Goal: Task Accomplishment & Management: Manage account settings

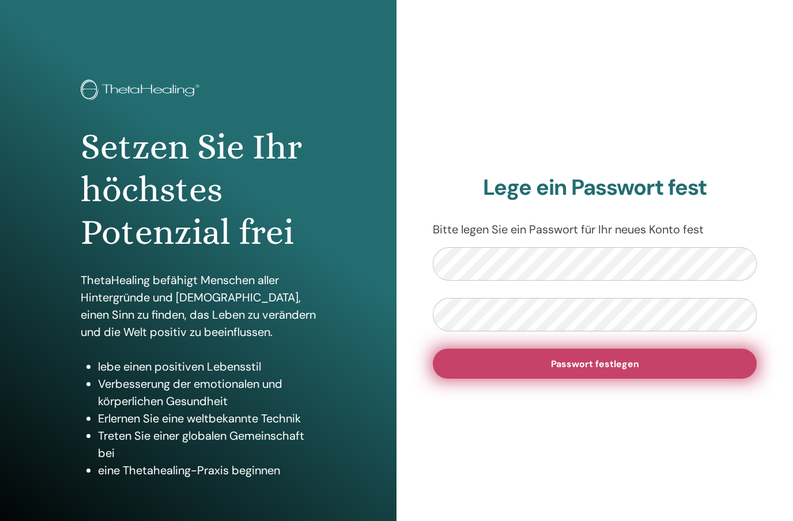
click at [595, 361] on font "Passwort festlegen" at bounding box center [595, 364] width 88 height 12
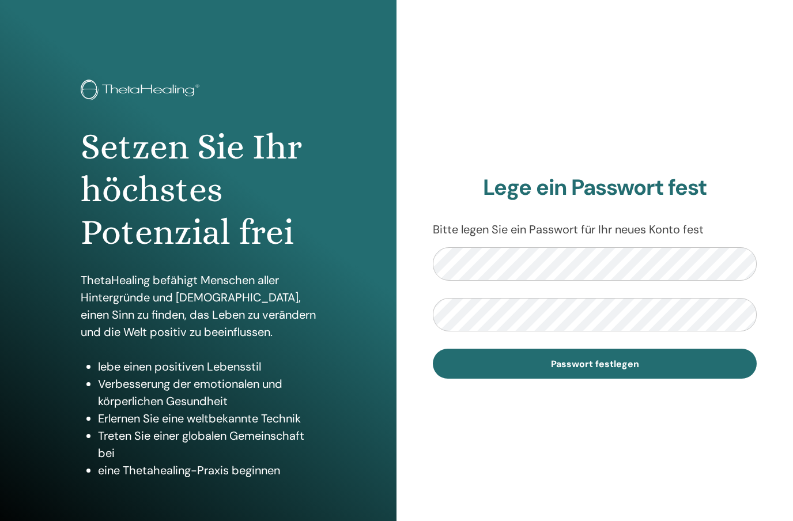
click at [490, 244] on section "Lege ein Passwort fest Bitte legen Sie ein Passwort für Ihr neues Konto fest Pa…" at bounding box center [595, 277] width 324 height 204
click at [404, 370] on div "Lege ein Passwort fest Bitte legen Sie ein Passwort für Ihr neues Konto fest Pa…" at bounding box center [594, 276] width 396 height 553
click at [86, 517] on div "Setzen Sie Ihr höchstes Potenzial frei ThetaHealing befähigt Menschen aller Hin…" at bounding box center [198, 276] width 396 height 553
click at [410, 259] on div "Lege ein Passwort fest Bitte legen Sie ein Passwort für Ihr neues Konto fest Pa…" at bounding box center [594, 276] width 396 height 553
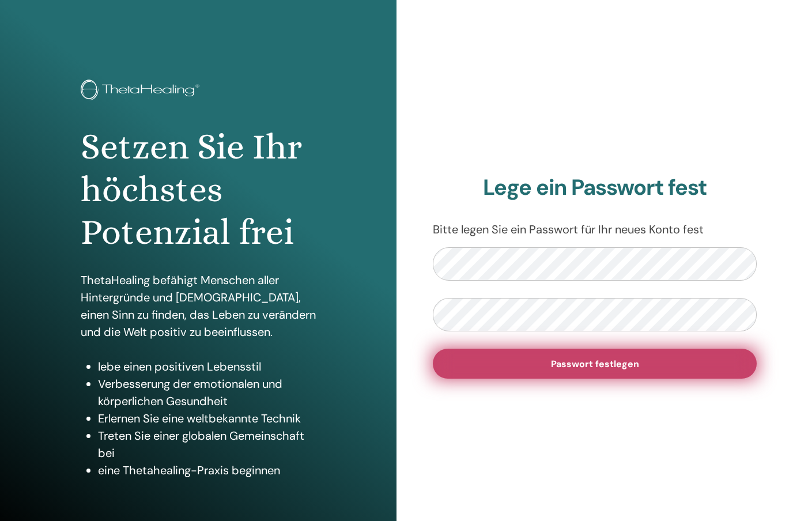
click at [593, 363] on font "Passwort festlegen" at bounding box center [595, 364] width 88 height 12
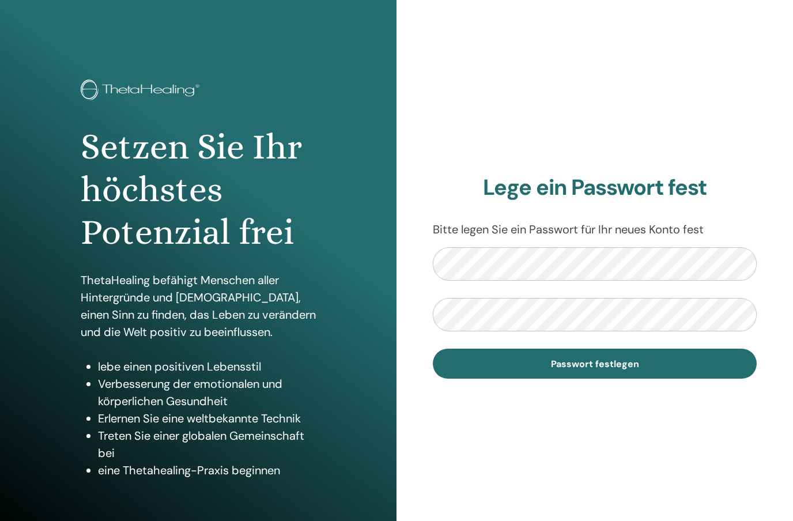
scroll to position [32, 0]
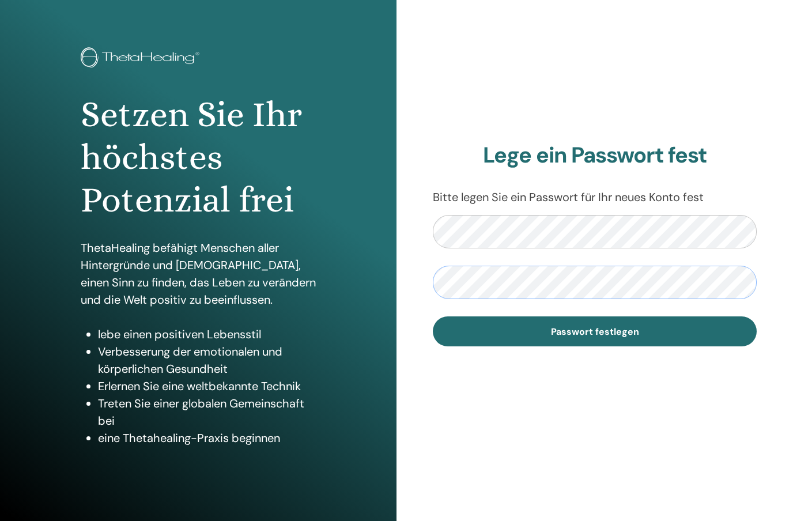
click at [402, 276] on div "Lege ein Passwort fest Bitte legen Sie ein Passwort für Ihr neues Konto fest Pa…" at bounding box center [594, 244] width 396 height 553
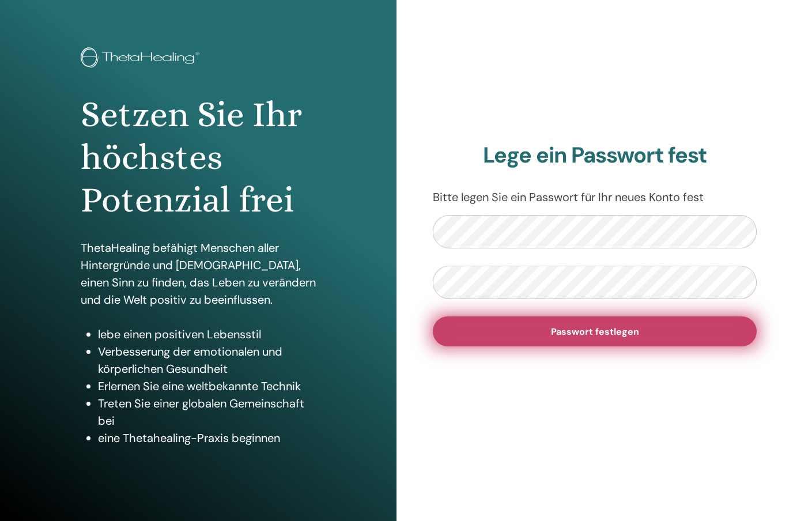
click at [589, 329] on font "Passwort festlegen" at bounding box center [595, 331] width 88 height 12
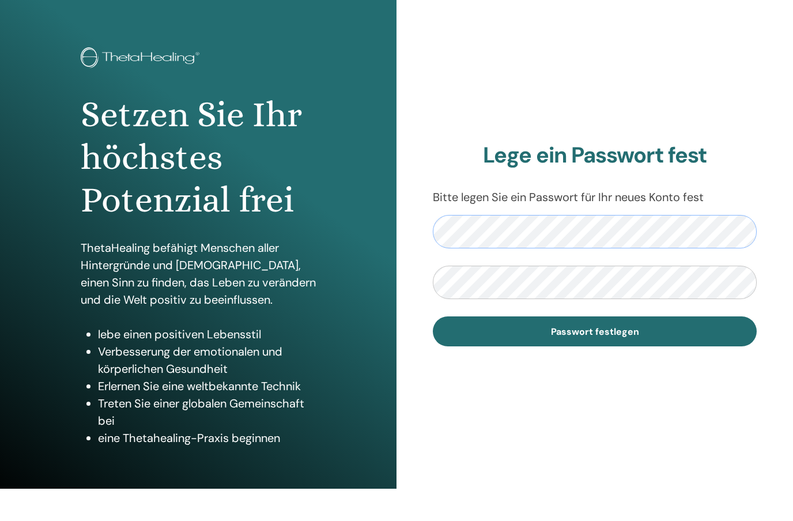
scroll to position [32, 0]
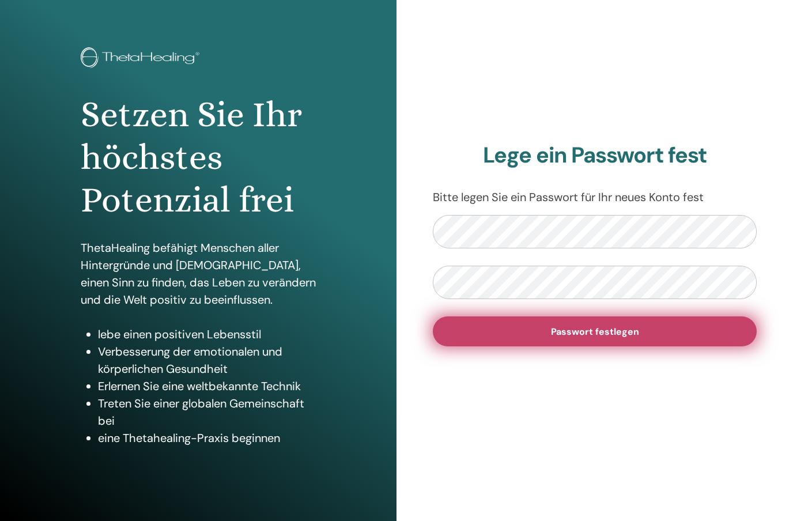
click at [597, 331] on font "Passwort festlegen" at bounding box center [595, 331] width 88 height 12
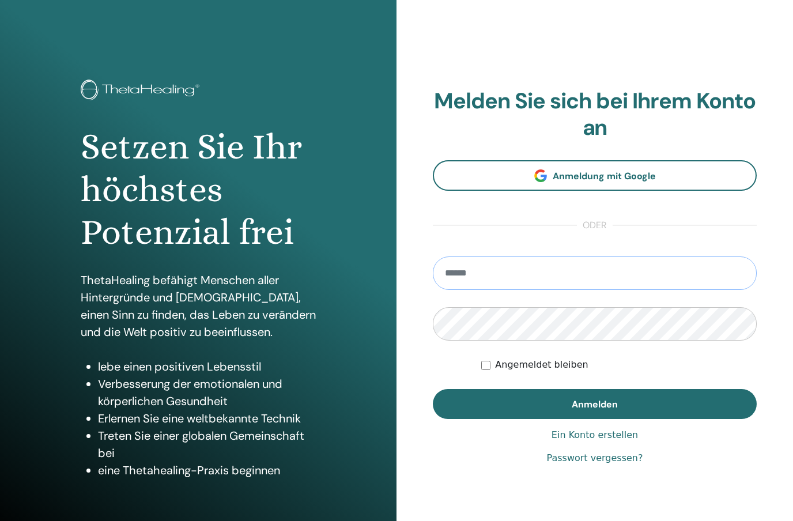
type input "**********"
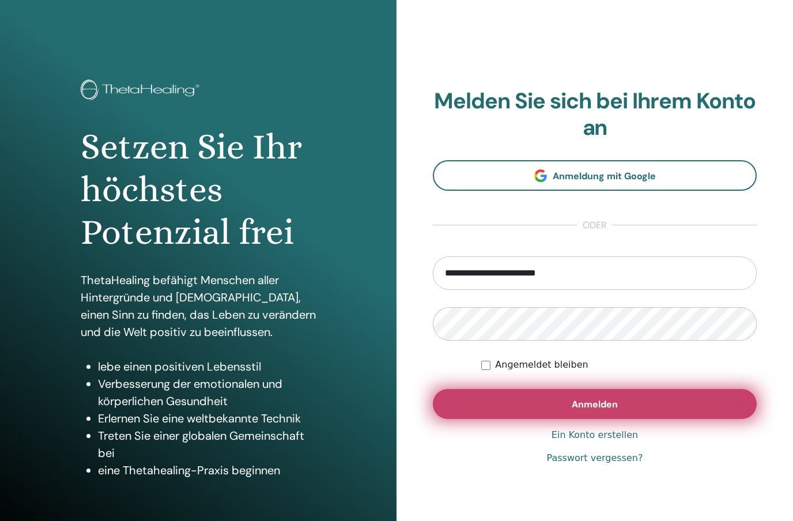
click at [594, 406] on font "Anmelden" at bounding box center [594, 404] width 46 height 12
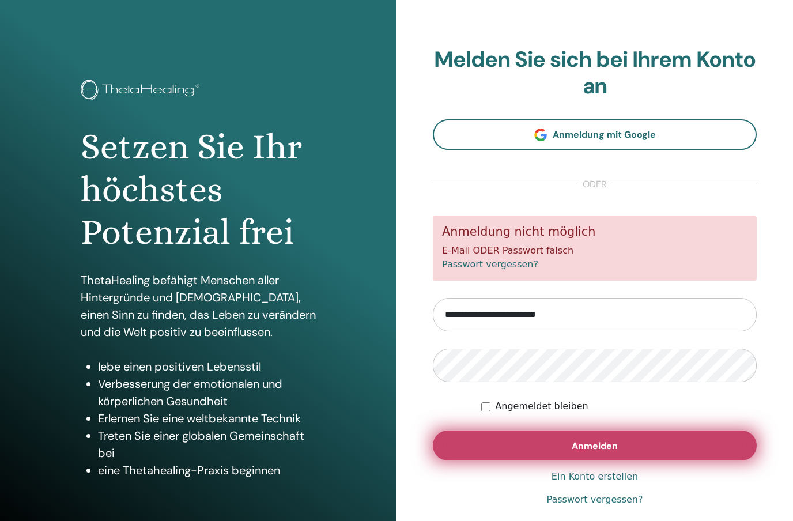
click at [592, 441] on font "Anmelden" at bounding box center [594, 445] width 46 height 12
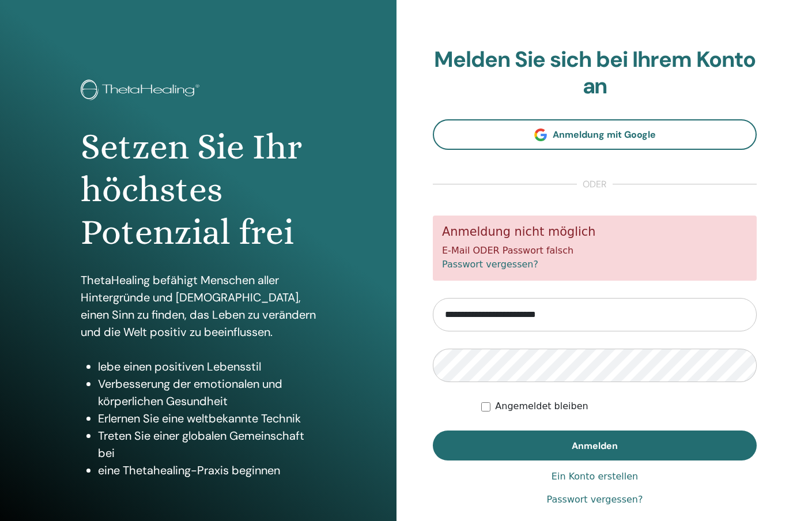
click at [592, 498] on font "Passwort vergessen?" at bounding box center [595, 499] width 96 height 11
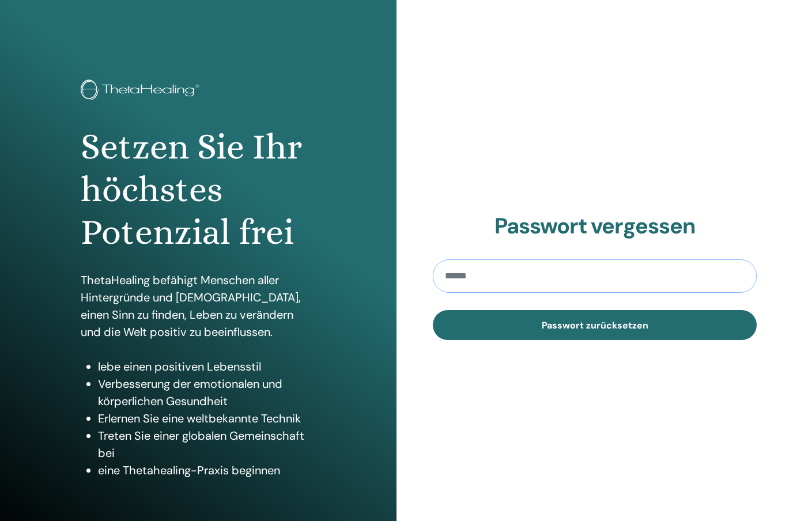
click at [455, 274] on input "email" at bounding box center [595, 275] width 324 height 33
type input "**********"
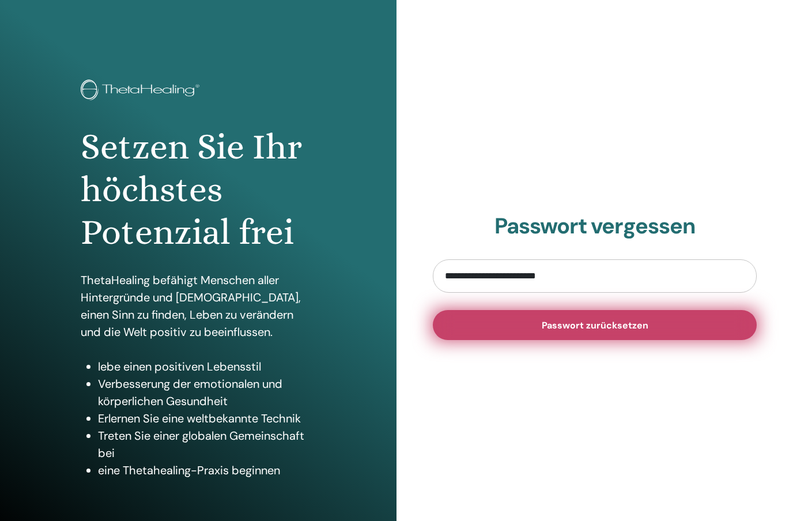
click at [596, 327] on span "Passwort zurücksetzen" at bounding box center [594, 325] width 107 height 12
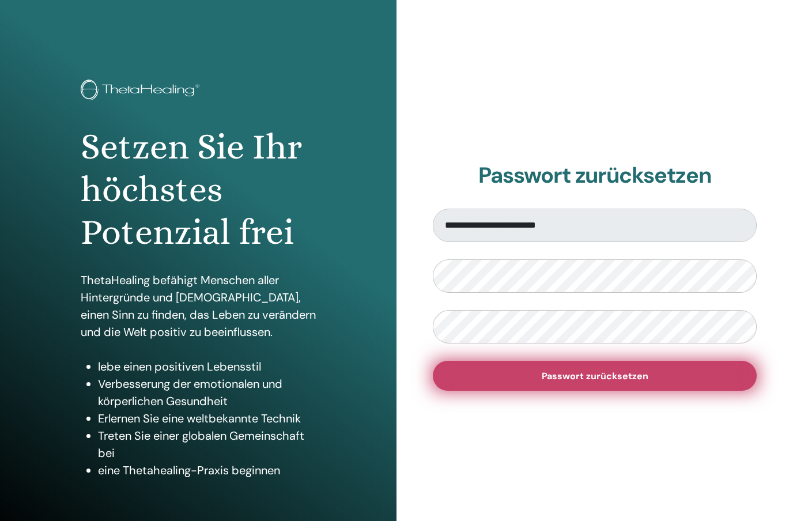
click at [584, 374] on font "Passwort zurücksetzen" at bounding box center [594, 376] width 107 height 12
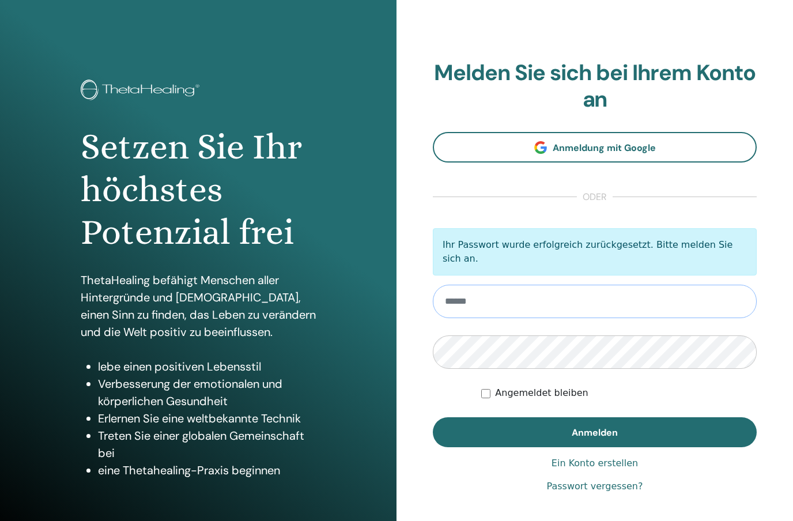
click at [465, 286] on input "email" at bounding box center [595, 301] width 324 height 33
type input "**********"
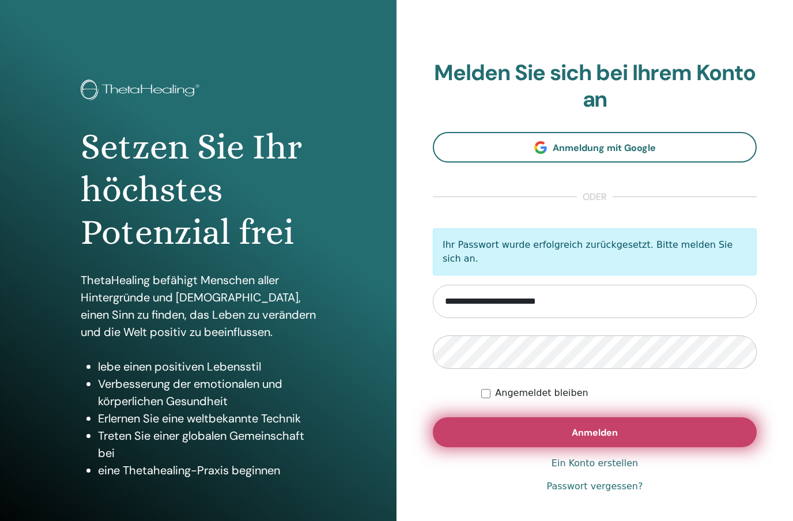
click at [579, 426] on font "Anmelden" at bounding box center [594, 432] width 46 height 12
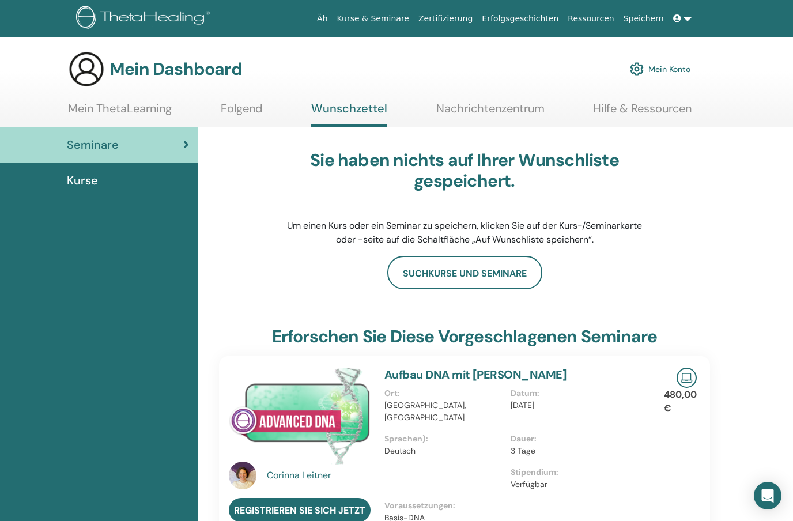
click at [460, 16] on font "Zertifizierung" at bounding box center [445, 18] width 54 height 9
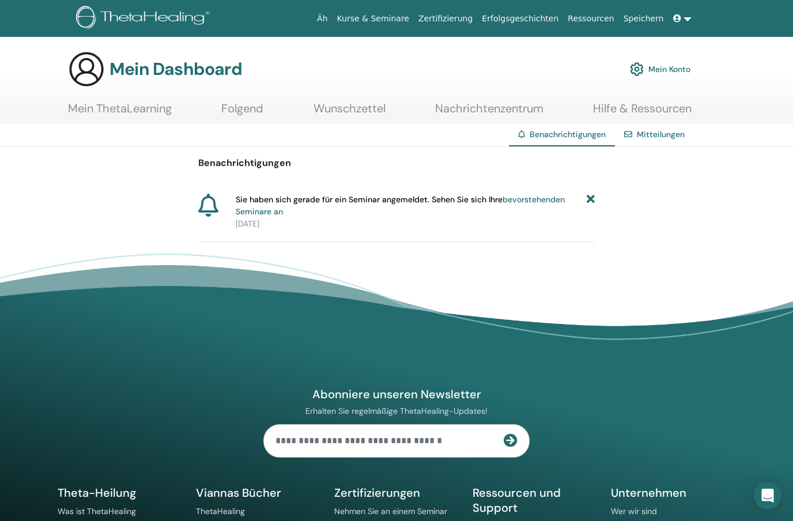
click at [472, 107] on font "Nachrichtenzentrum" at bounding box center [489, 108] width 108 height 15
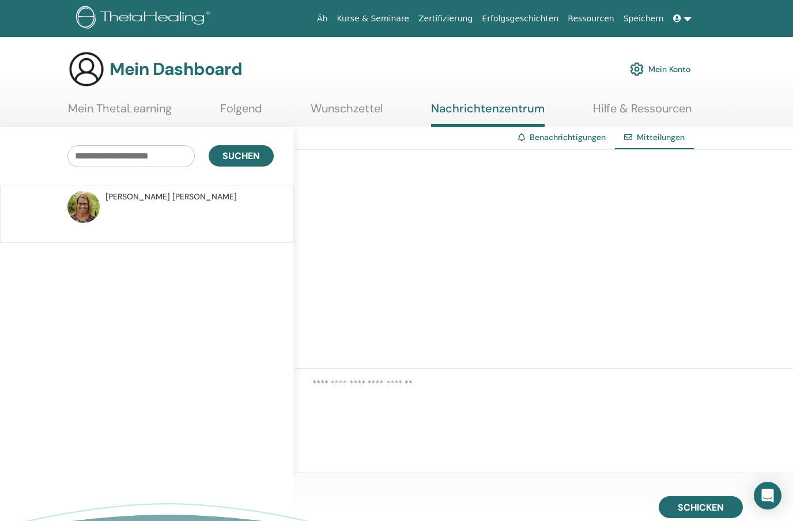
click at [138, 112] on font "Mein ThetaLearning" at bounding box center [120, 108] width 104 height 15
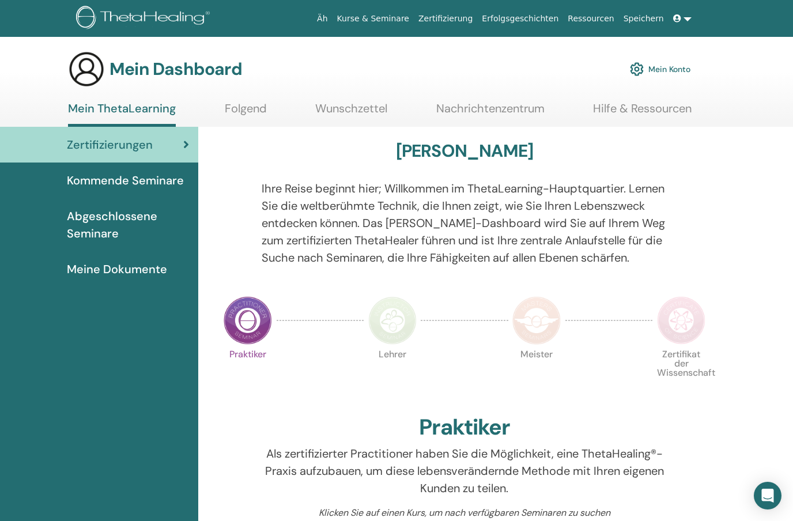
click at [119, 217] on font "Abgeschlossene Seminare" at bounding box center [112, 224] width 90 height 32
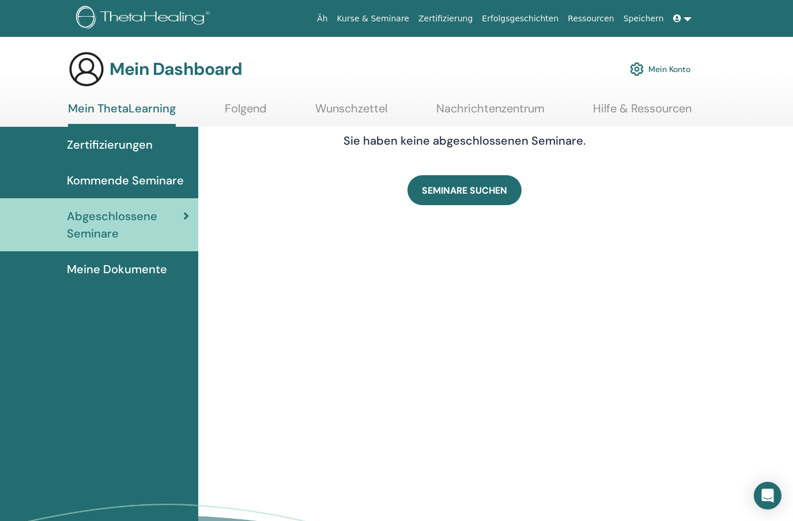
click at [115, 269] on font "Meine Dokumente" at bounding box center [117, 268] width 100 height 15
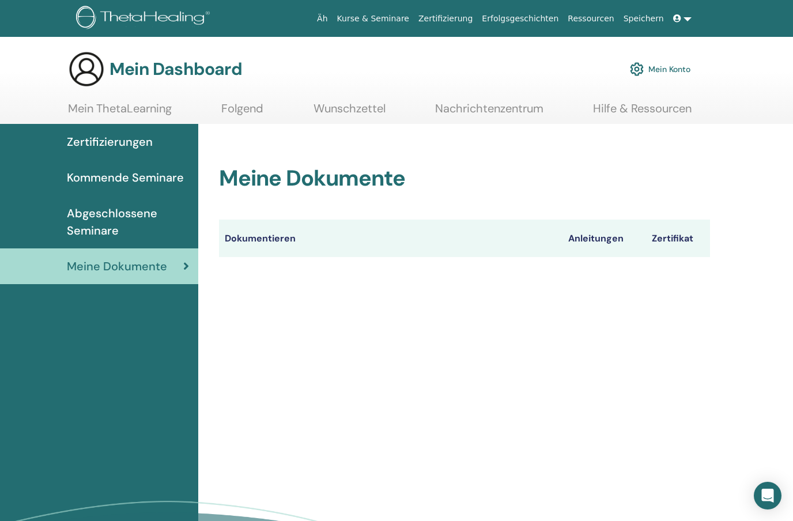
click at [676, 236] on font "Zertifikat" at bounding box center [671, 238] width 41 height 12
click at [129, 143] on font "Zertifizierungen" at bounding box center [110, 141] width 86 height 15
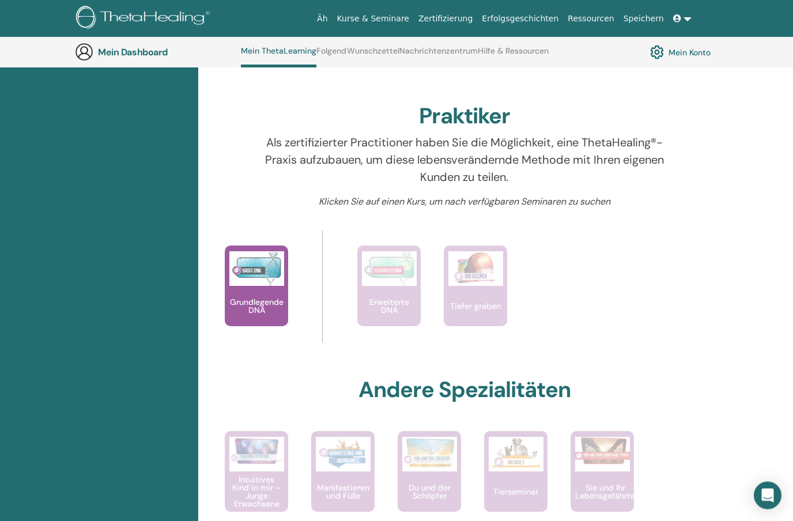
scroll to position [339, 0]
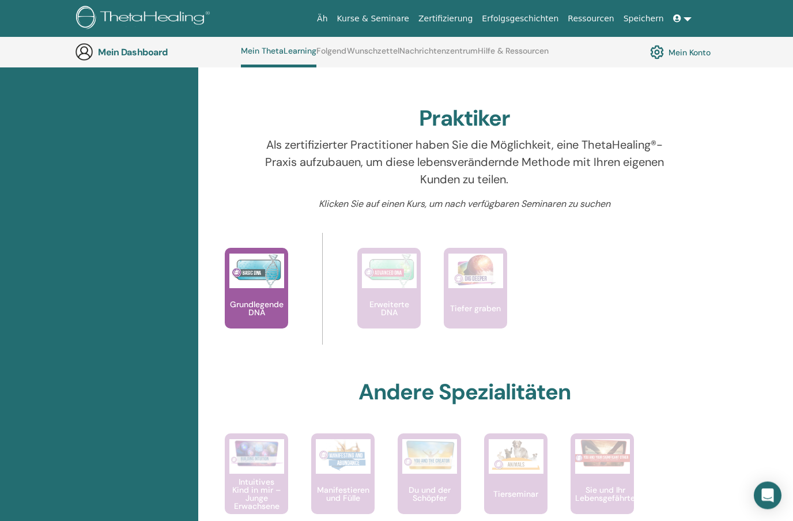
click at [457, 17] on font "Zertifizierung" at bounding box center [445, 18] width 54 height 9
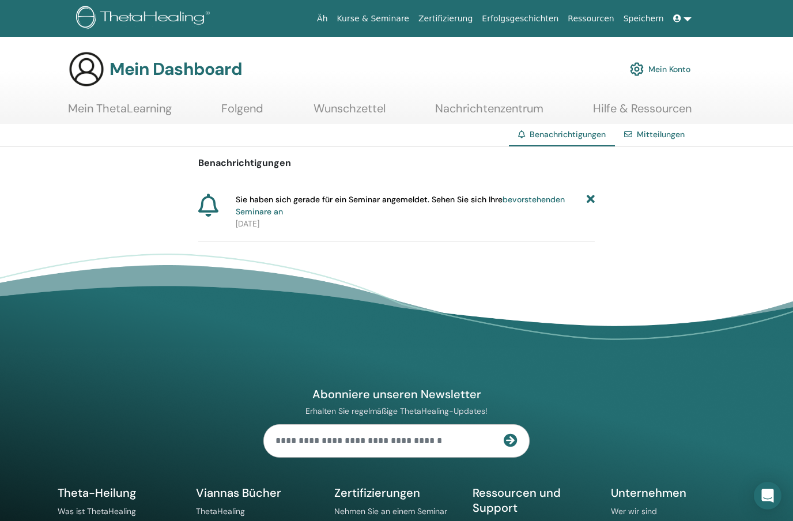
click at [676, 18] on icon at bounding box center [677, 18] width 8 height 8
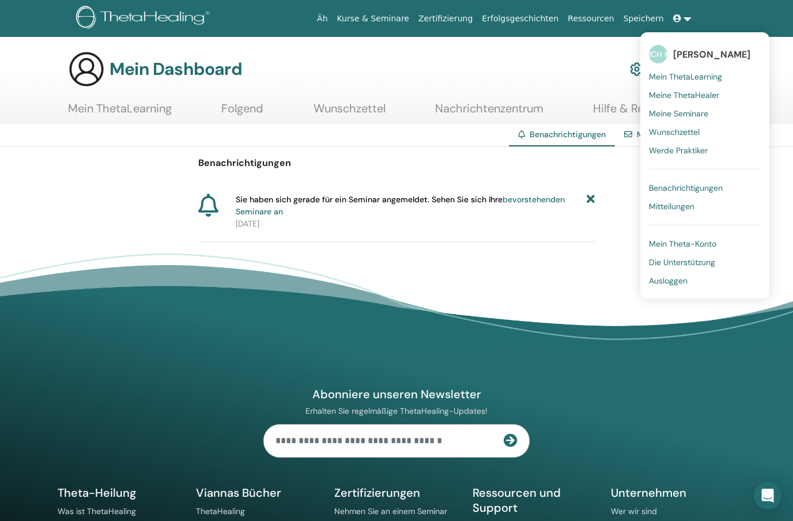
click at [681, 74] on font "Mein ThetaLearning" at bounding box center [685, 76] width 73 height 10
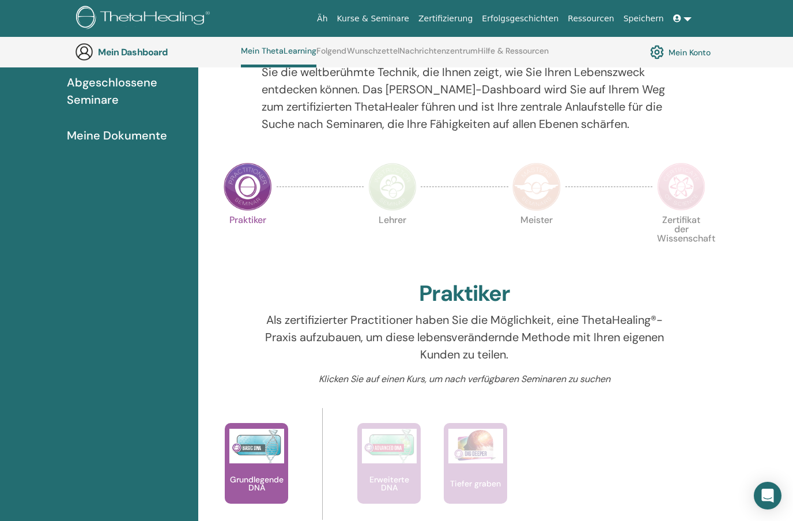
scroll to position [207, 0]
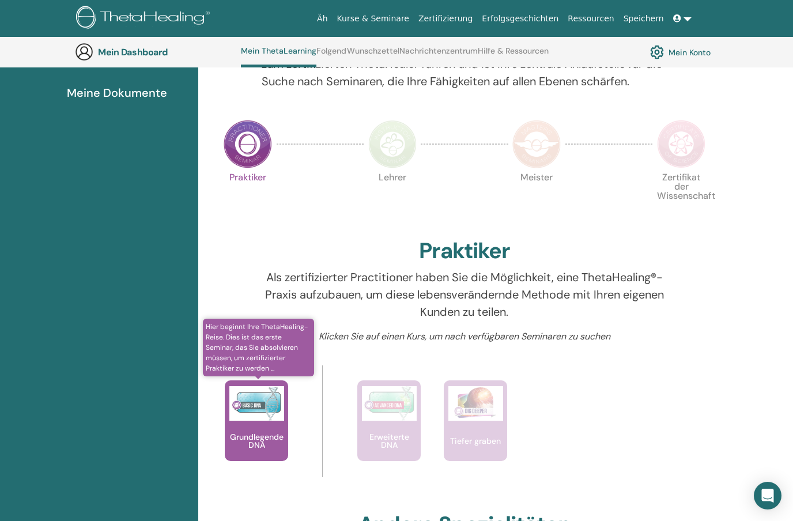
click at [257, 418] on img at bounding box center [256, 403] width 55 height 35
